Goal: Task Accomplishment & Management: Manage account settings

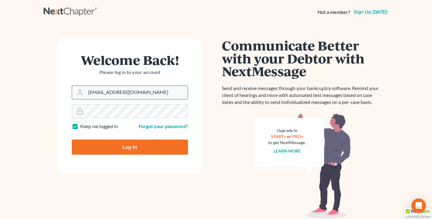
click at [128, 95] on input "[EMAIL_ADDRESS][DOMAIN_NAME]" at bounding box center [137, 92] width 102 height 13
type input "[PERSON_NAME][EMAIL_ADDRESS][DOMAIN_NAME]"
click at [126, 144] on input "Log In" at bounding box center [130, 147] width 116 height 15
type input "Thinking..."
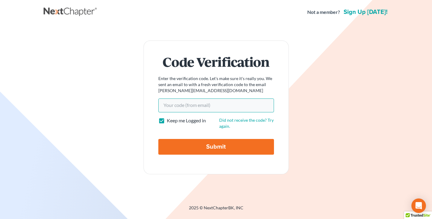
click at [197, 103] on input "Your code(from email)" at bounding box center [216, 106] width 116 height 14
paste input "2207db"
type input "2207db"
click at [158, 139] on input "Submit" at bounding box center [216, 147] width 116 height 16
type input "Thinking..."
